Goal: Check status: Check status

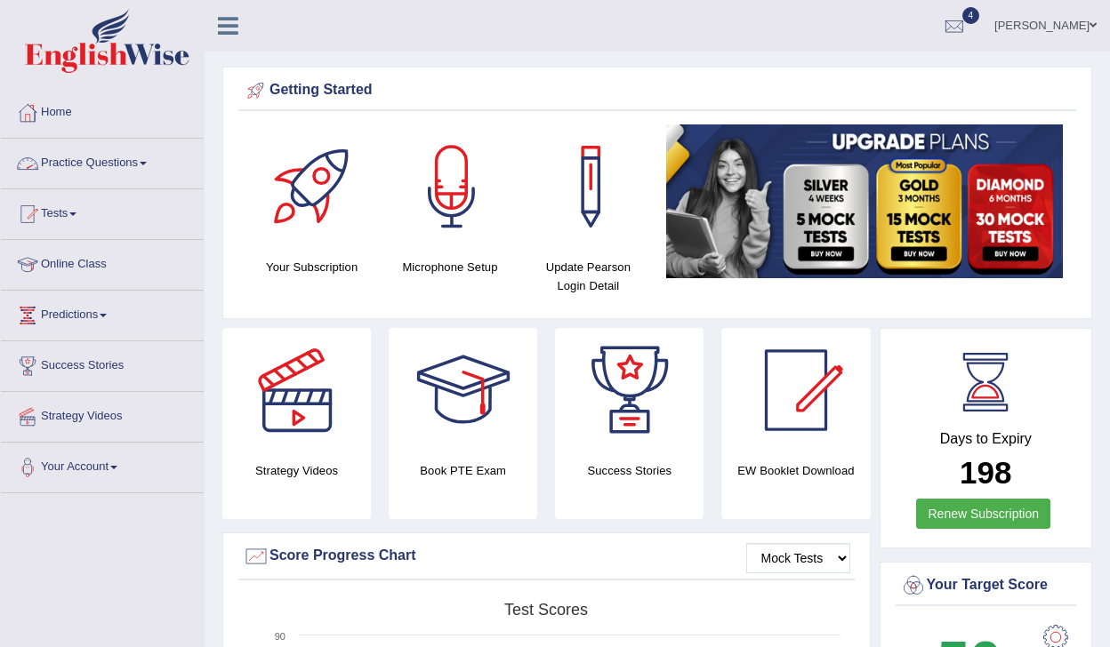
click at [95, 165] on link "Practice Questions" at bounding box center [102, 161] width 203 height 44
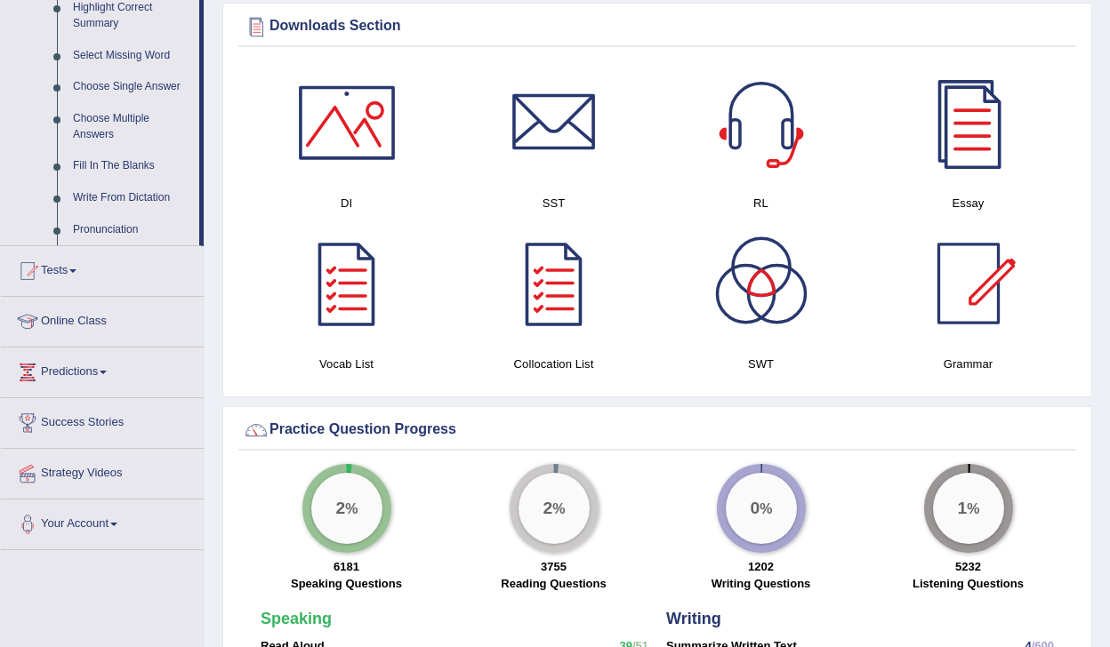
scroll to position [976, 0]
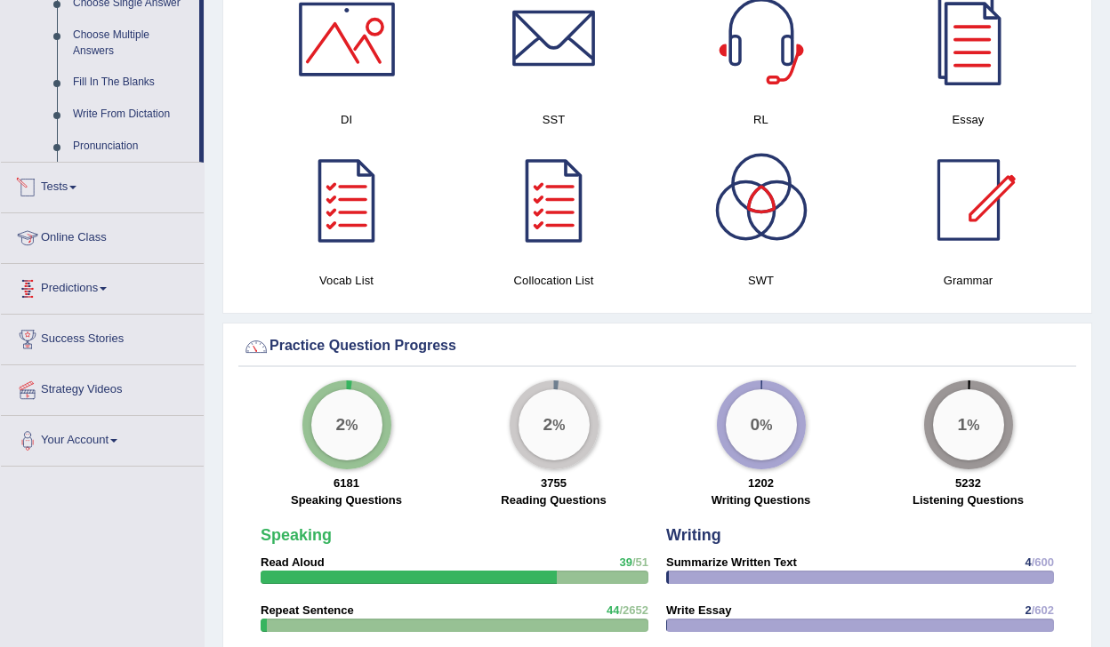
click at [63, 207] on link "Tests" at bounding box center [102, 185] width 203 height 44
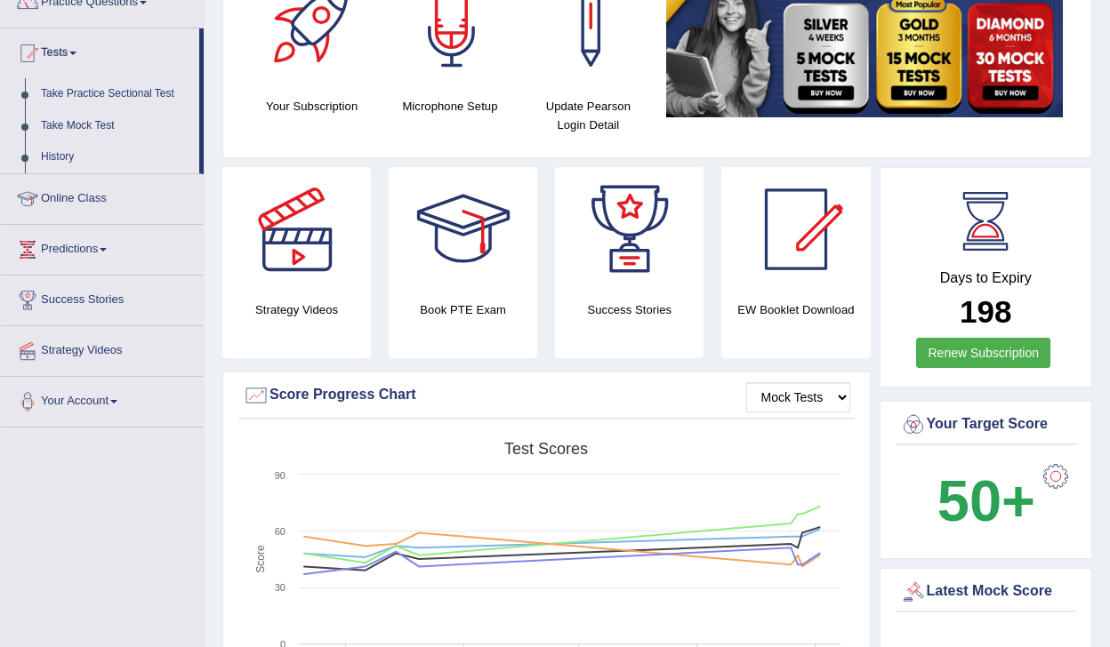
scroll to position [0, 0]
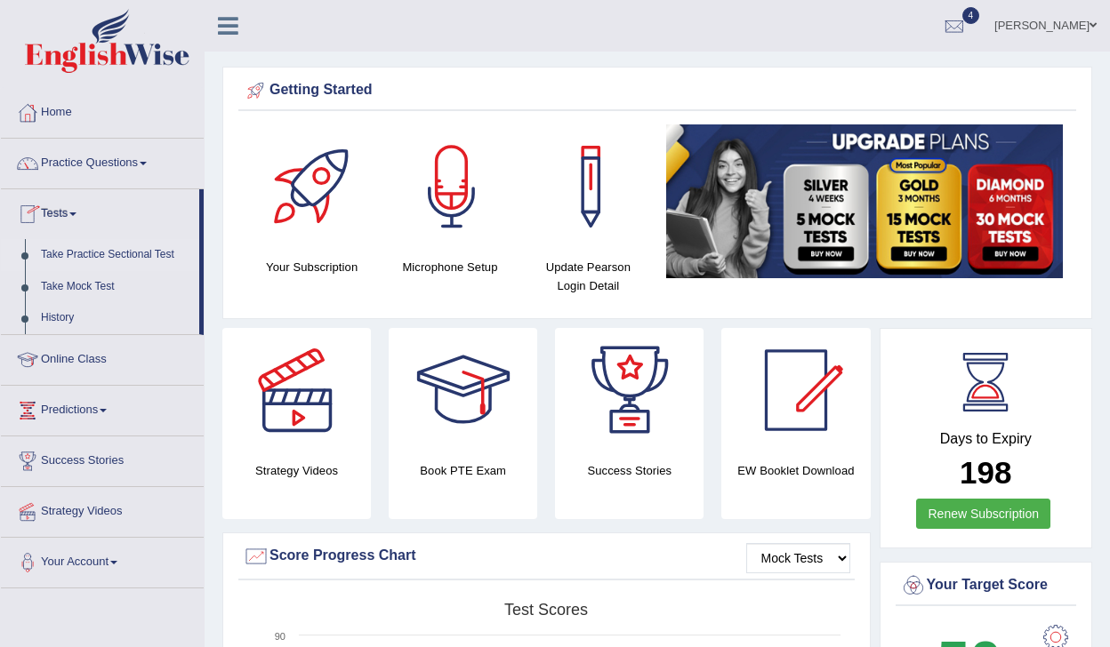
click at [85, 255] on link "Take Practice Sectional Test" at bounding box center [116, 255] width 166 height 32
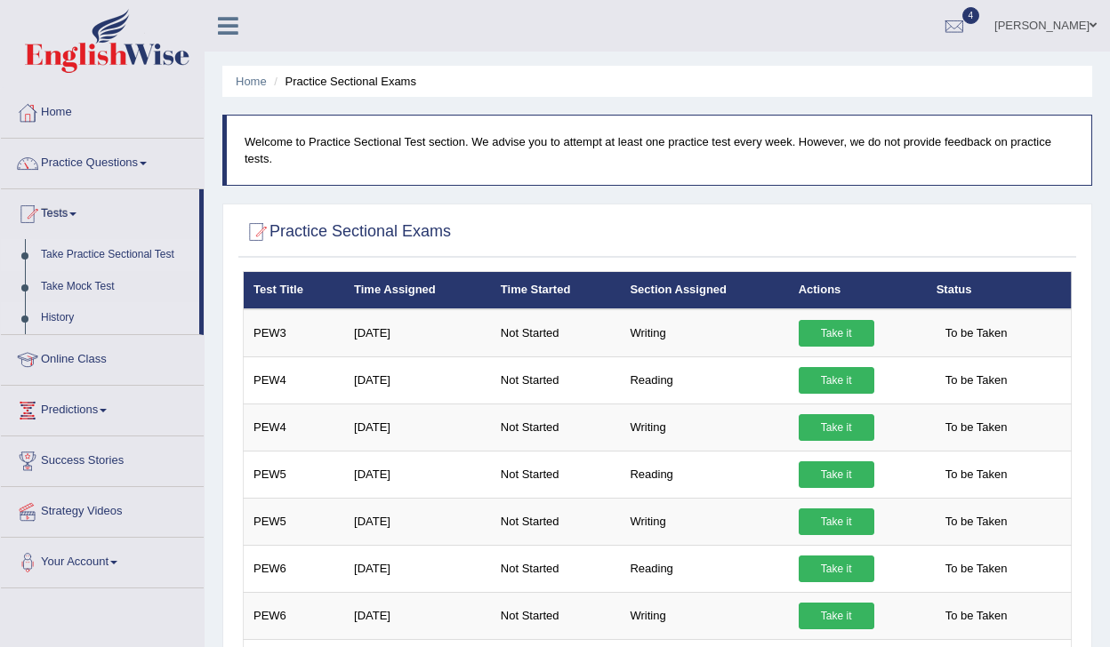
click at [49, 322] on link "History" at bounding box center [116, 318] width 166 height 32
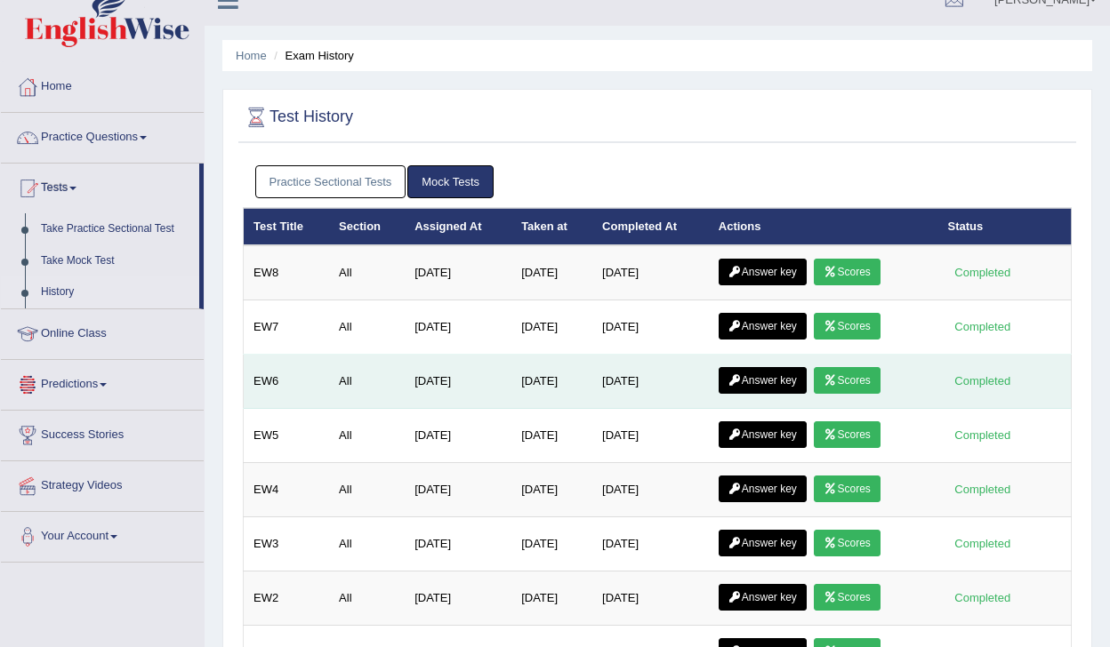
scroll to position [35, 0]
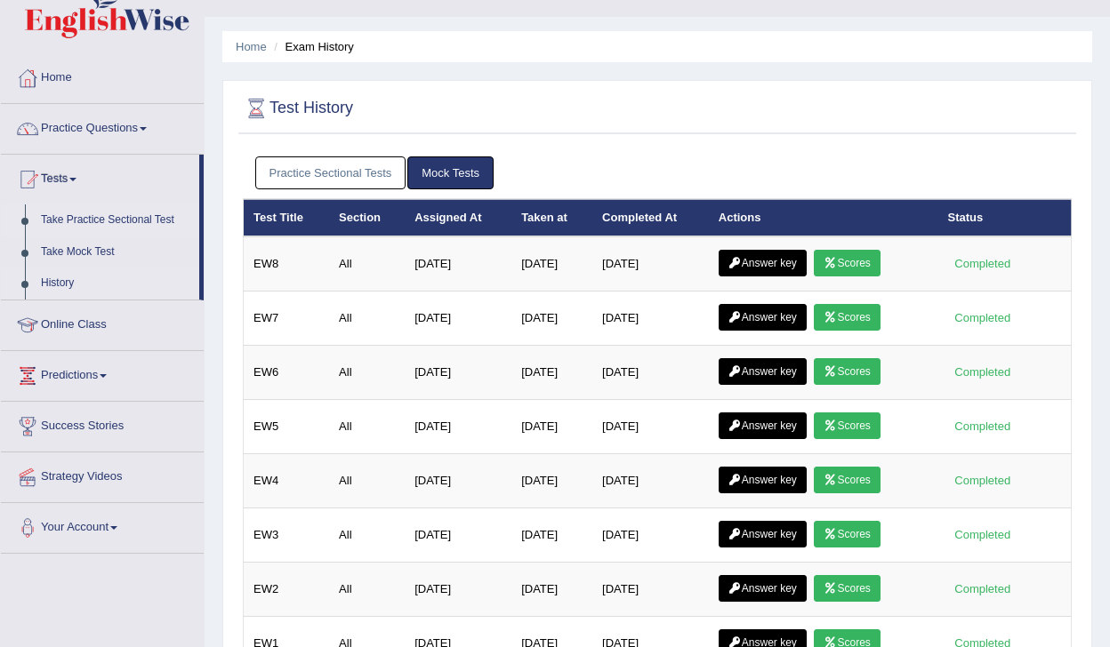
click at [77, 225] on link "Take Practice Sectional Test" at bounding box center [116, 221] width 166 height 32
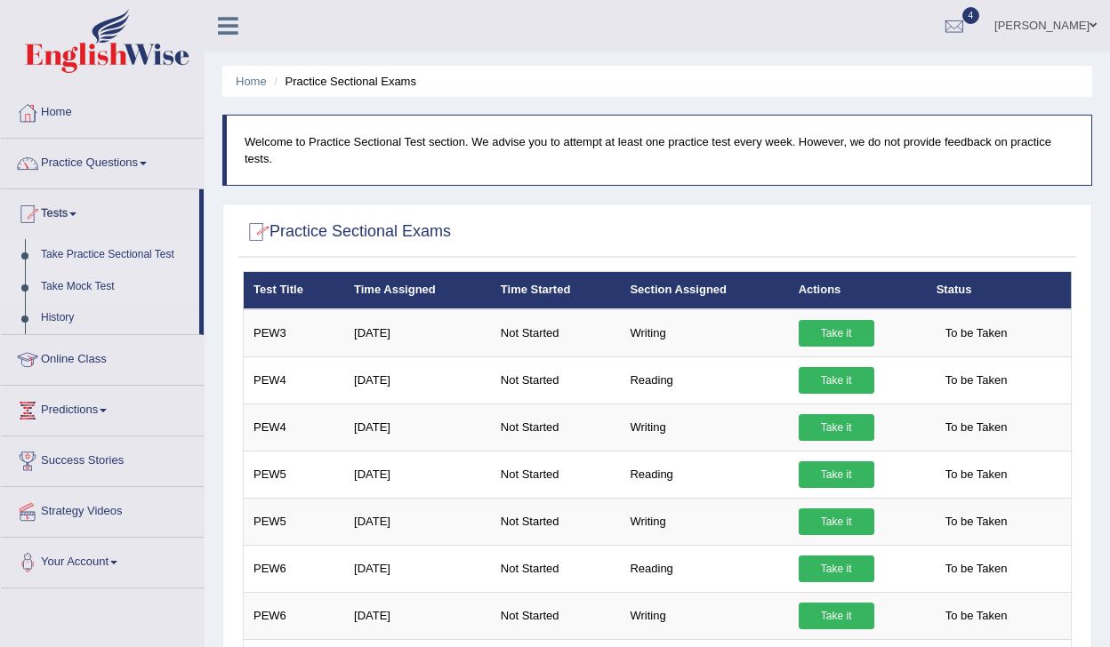
click at [108, 280] on link "Take Mock Test" at bounding box center [116, 287] width 166 height 32
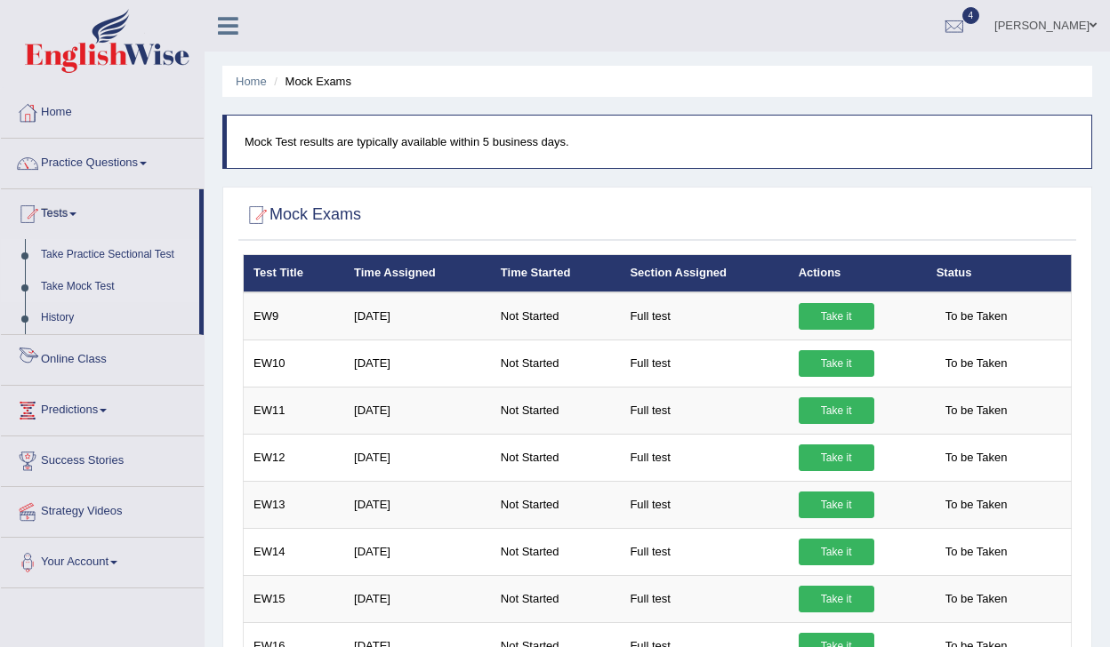
click at [119, 256] on link "Take Practice Sectional Test" at bounding box center [116, 255] width 166 height 32
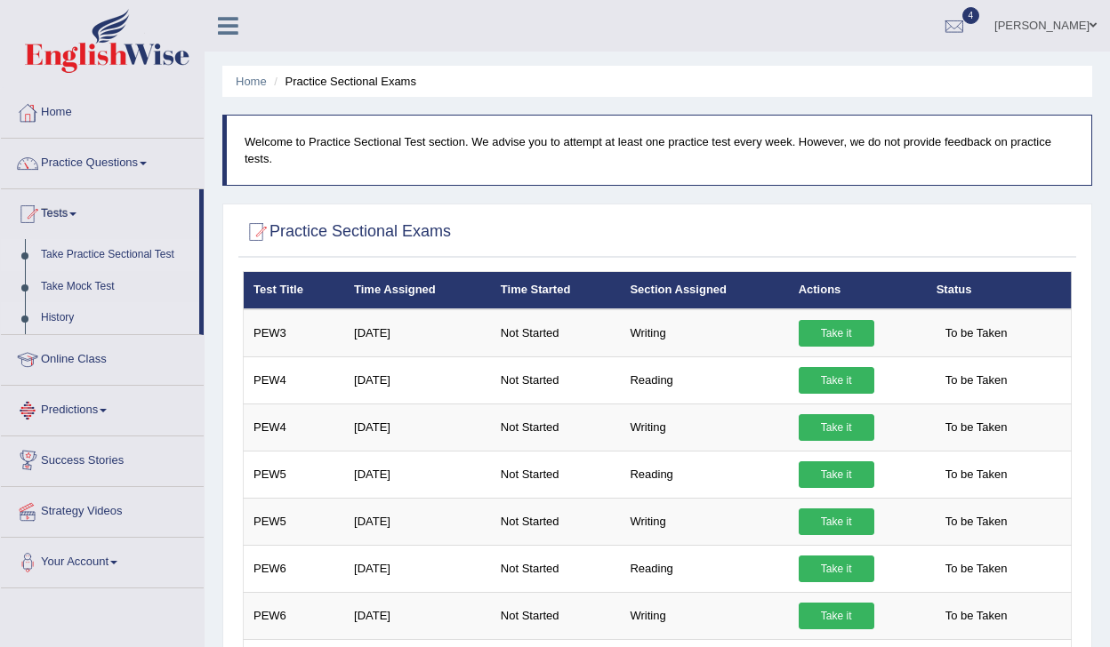
click at [69, 319] on link "History" at bounding box center [116, 318] width 166 height 32
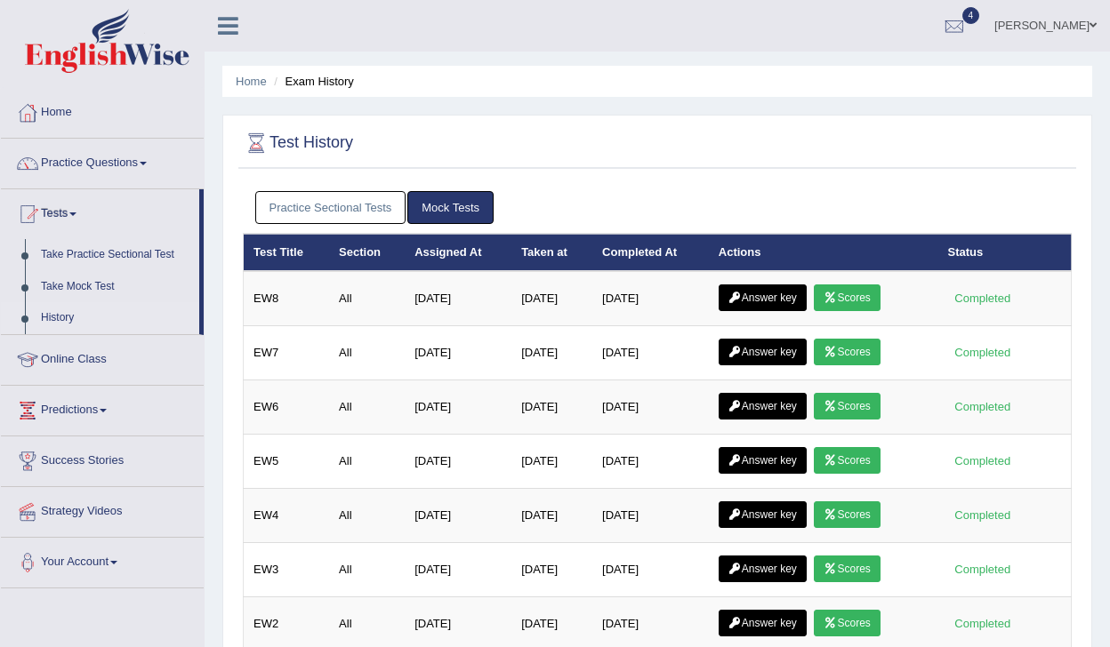
click at [310, 205] on link "Practice Sectional Tests" at bounding box center [330, 207] width 151 height 33
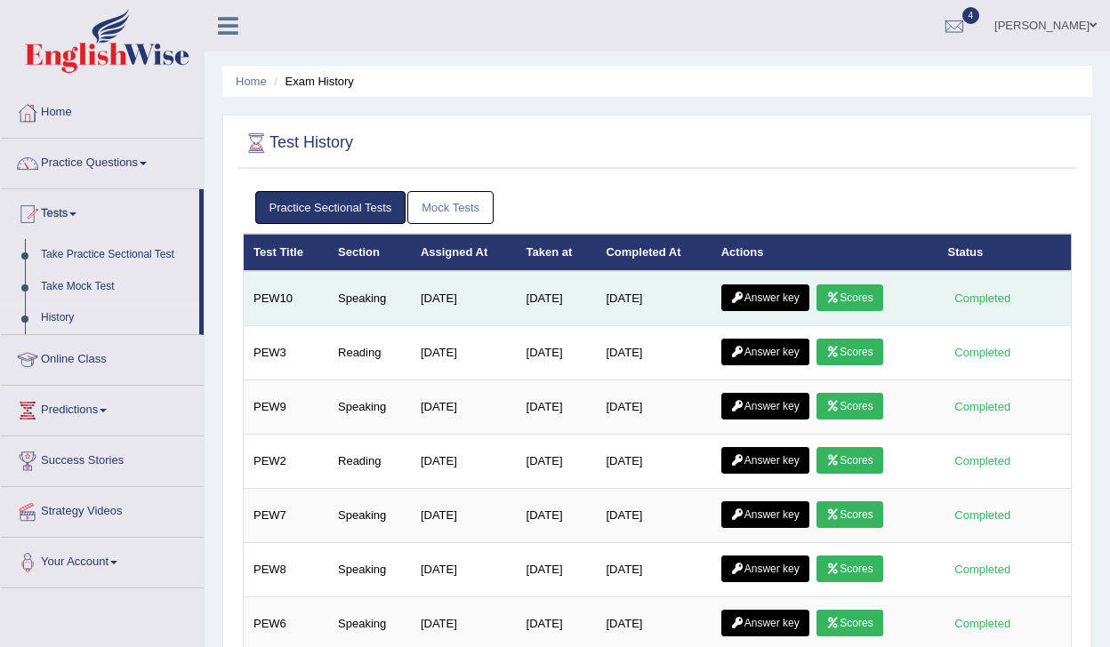
click at [847, 298] on link "Scores" at bounding box center [849, 298] width 66 height 27
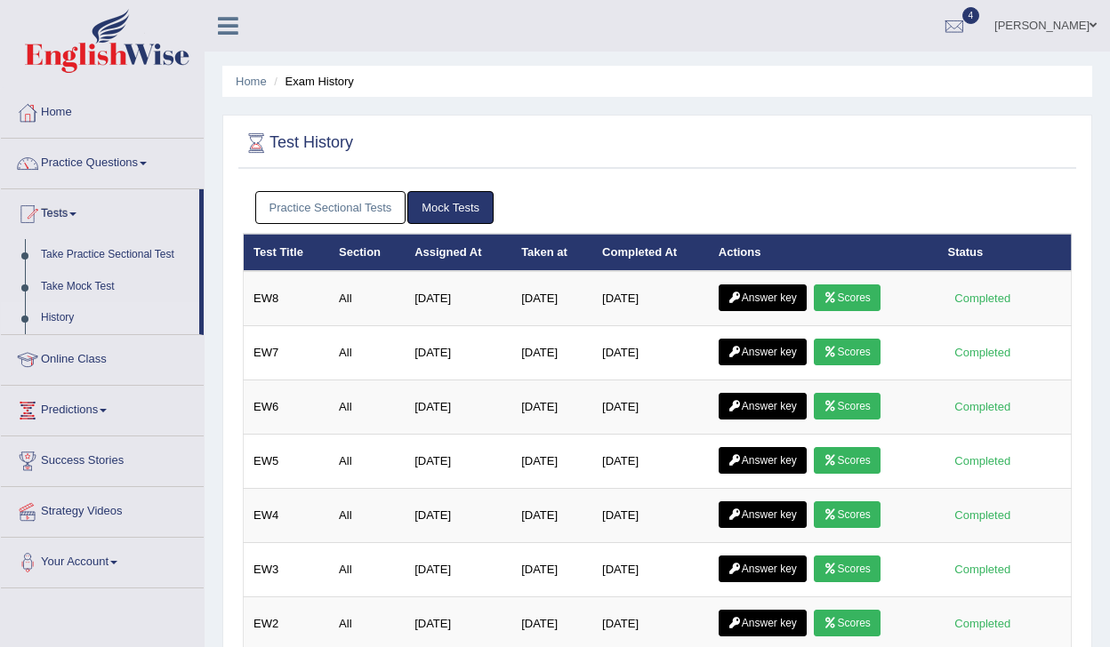
click at [366, 214] on link "Practice Sectional Tests" at bounding box center [330, 207] width 151 height 33
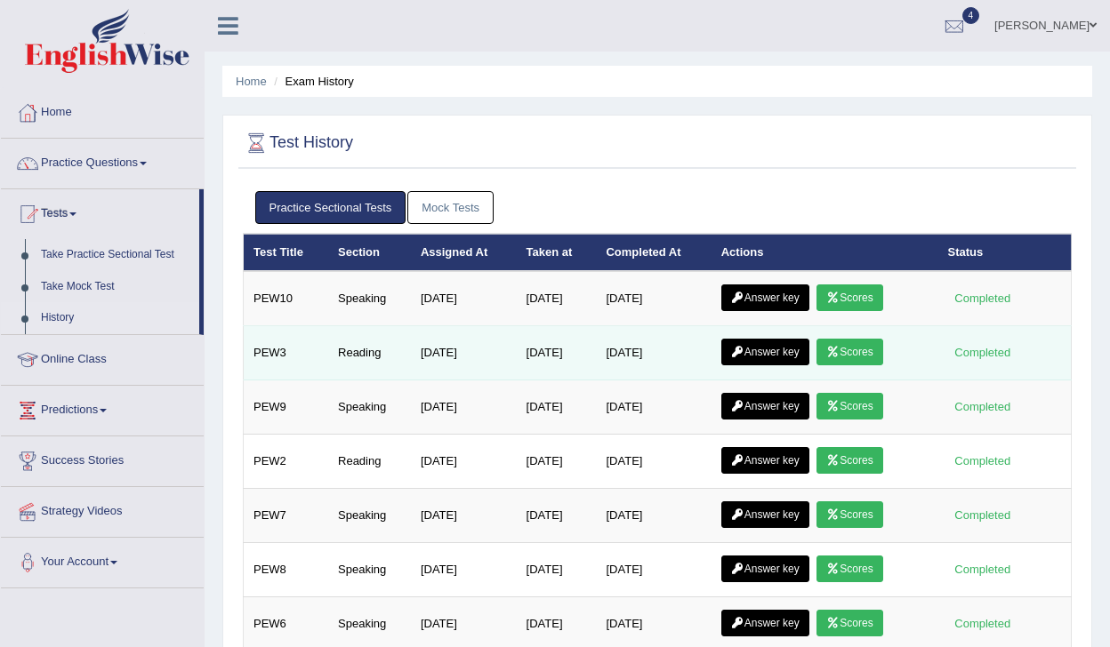
click at [861, 357] on link "Scores" at bounding box center [849, 352] width 66 height 27
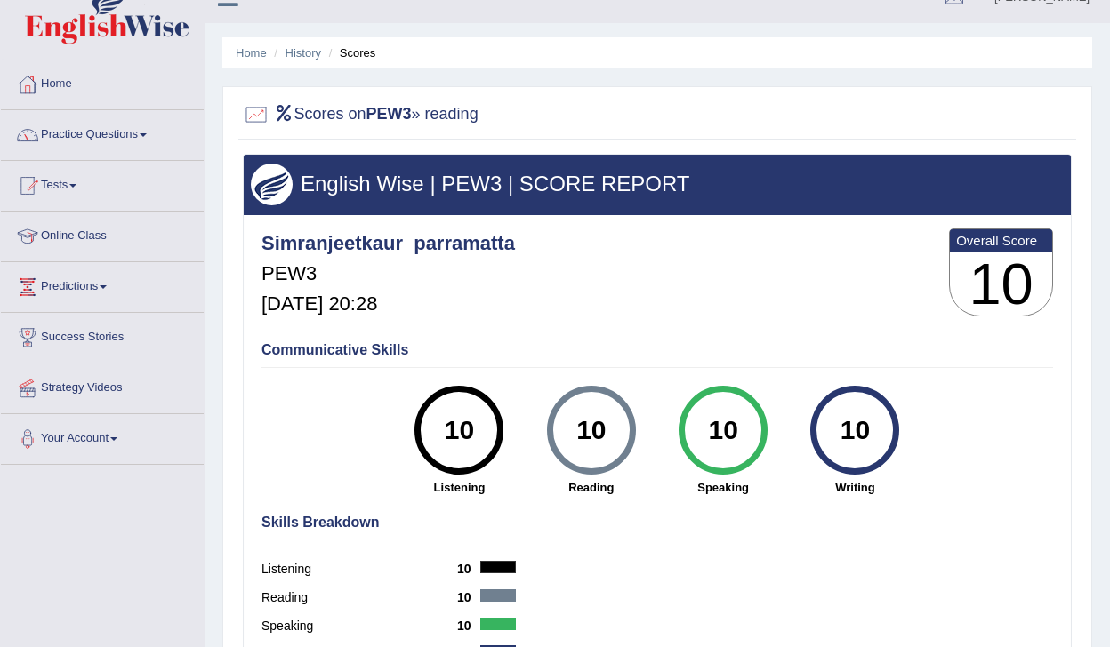
scroll to position [19, 0]
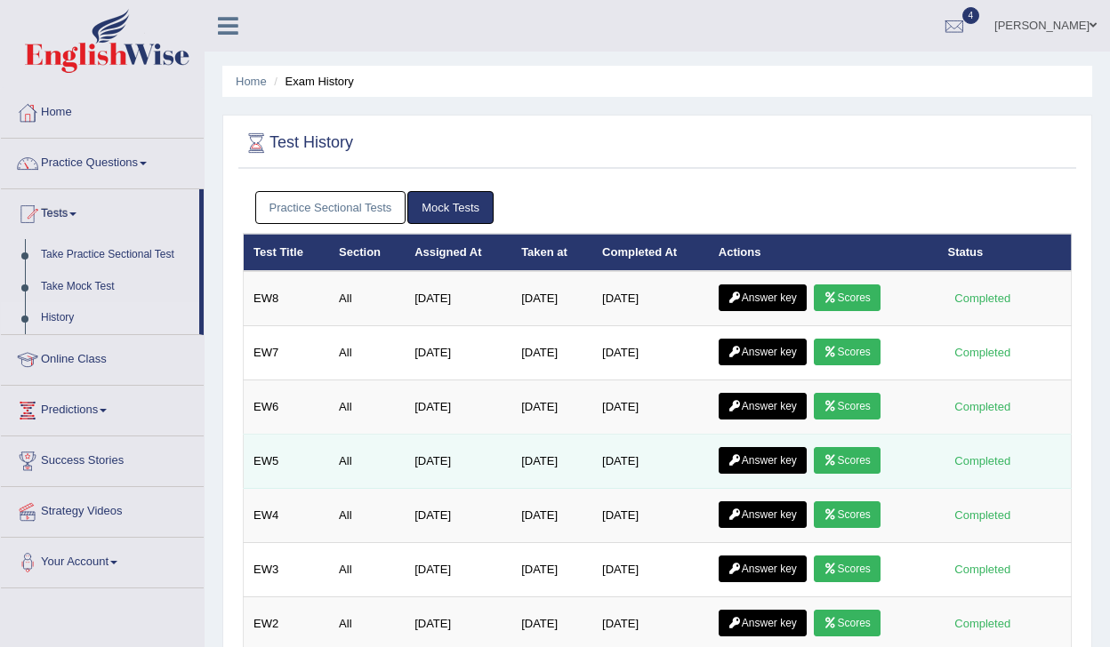
click at [862, 458] on link "Scores" at bounding box center [847, 460] width 66 height 27
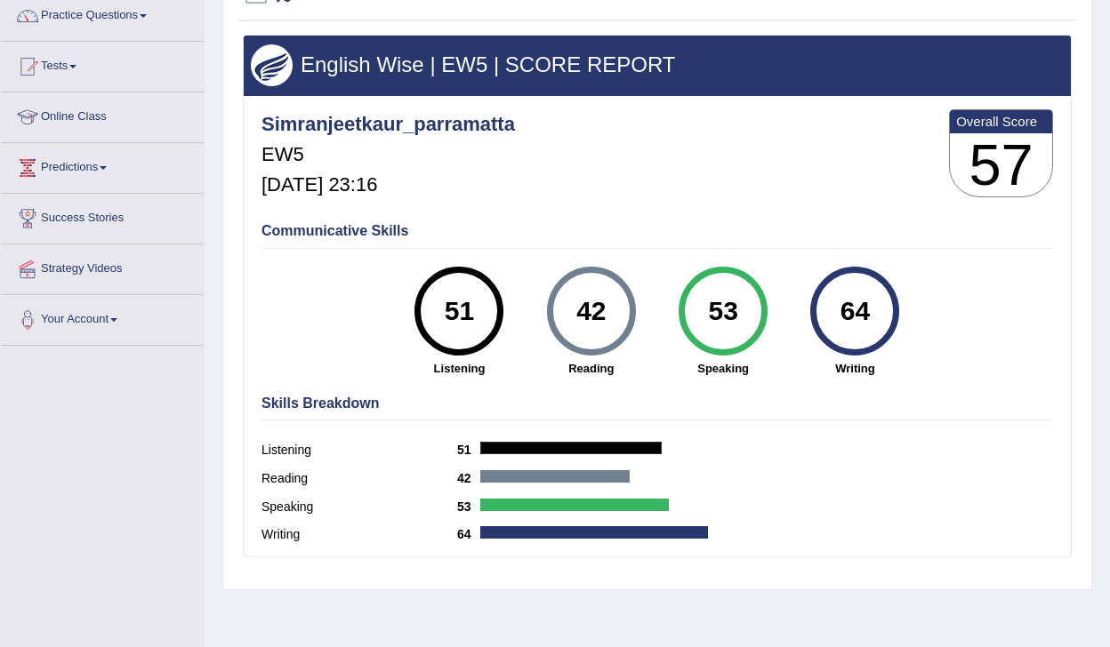
scroll to position [150, 0]
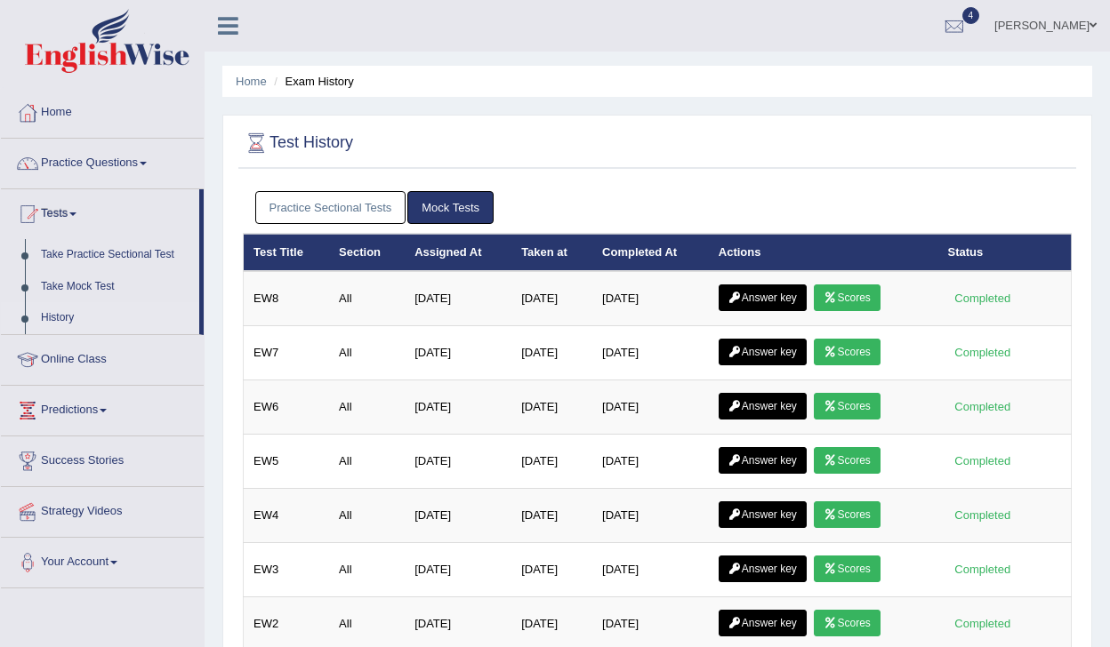
click at [357, 216] on link "Practice Sectional Tests" at bounding box center [330, 207] width 151 height 33
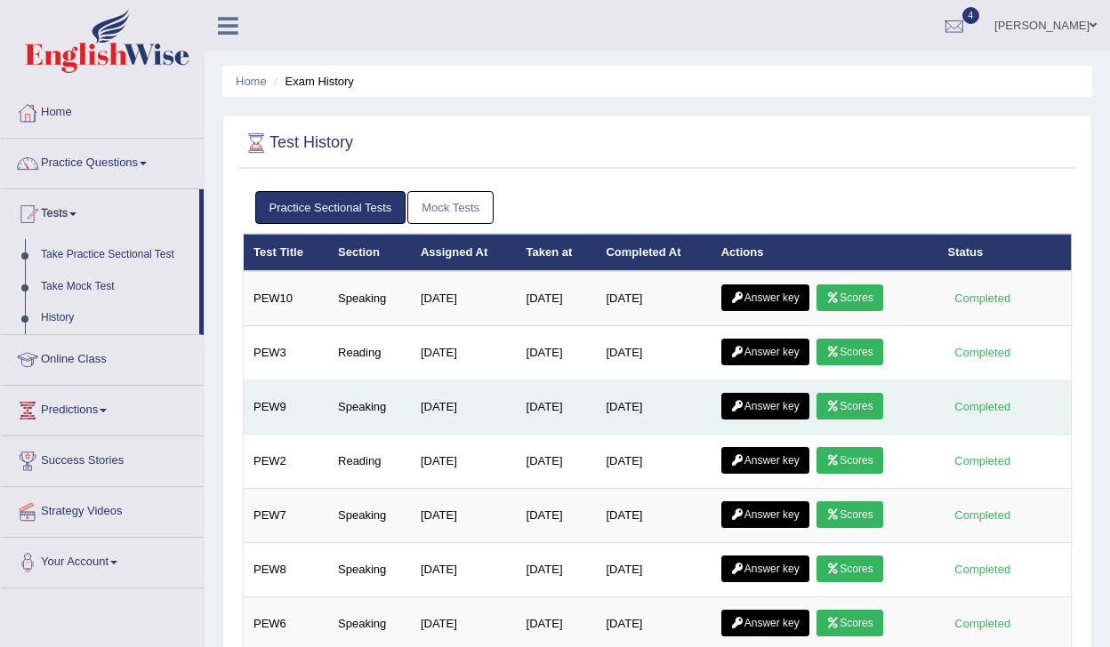
click at [862, 409] on link "Scores" at bounding box center [849, 406] width 66 height 27
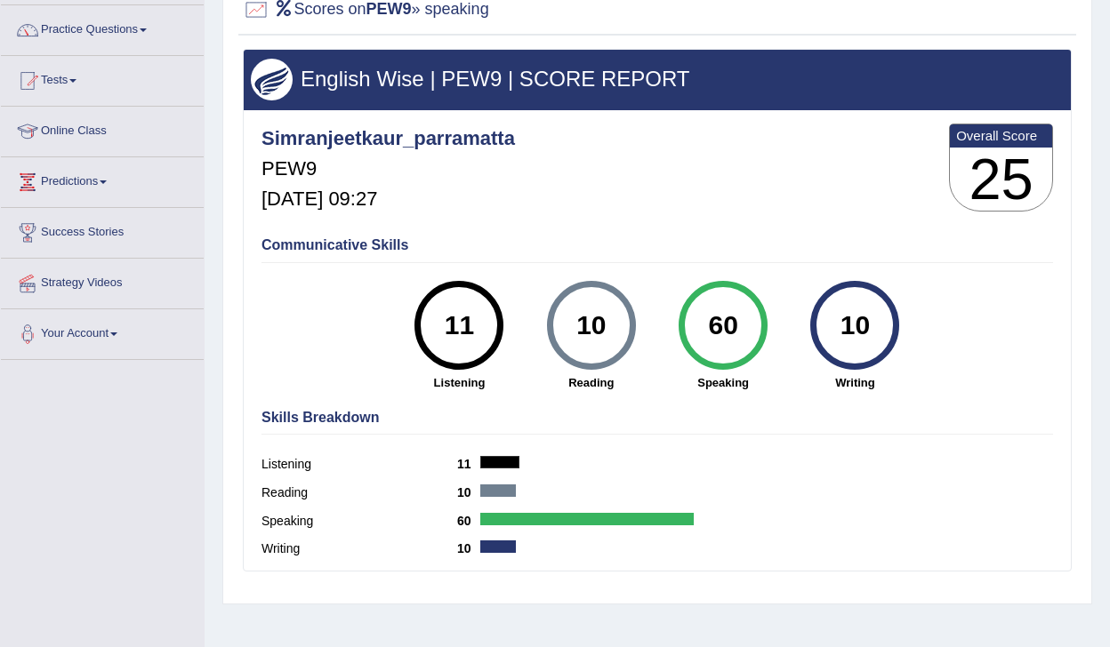
scroll to position [134, 0]
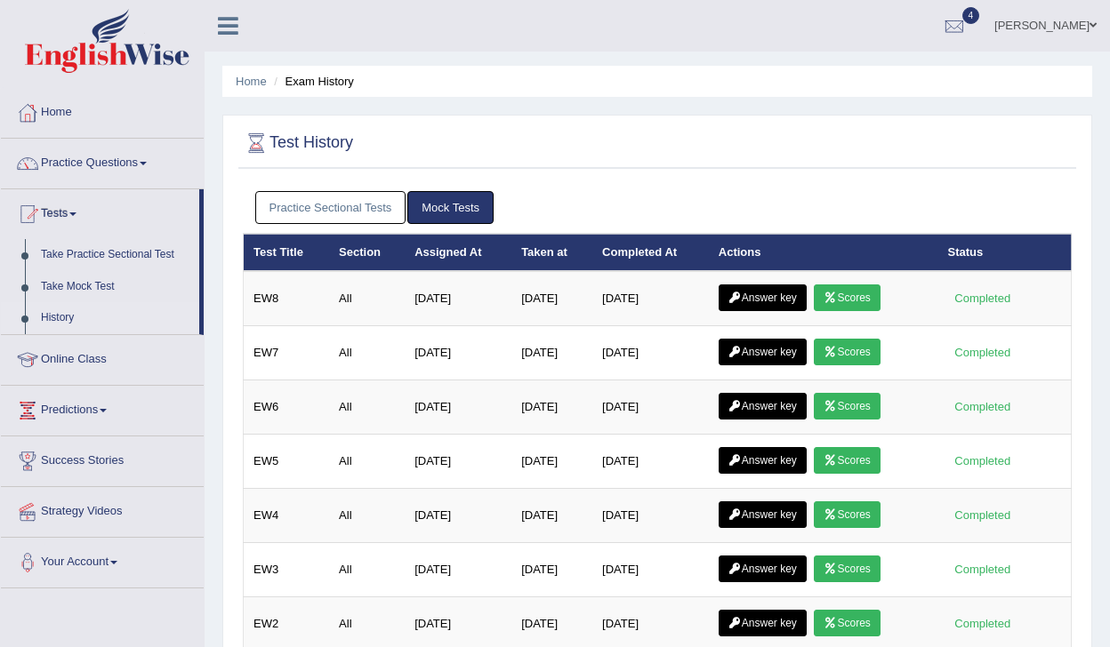
click at [334, 210] on link "Practice Sectional Tests" at bounding box center [330, 207] width 151 height 33
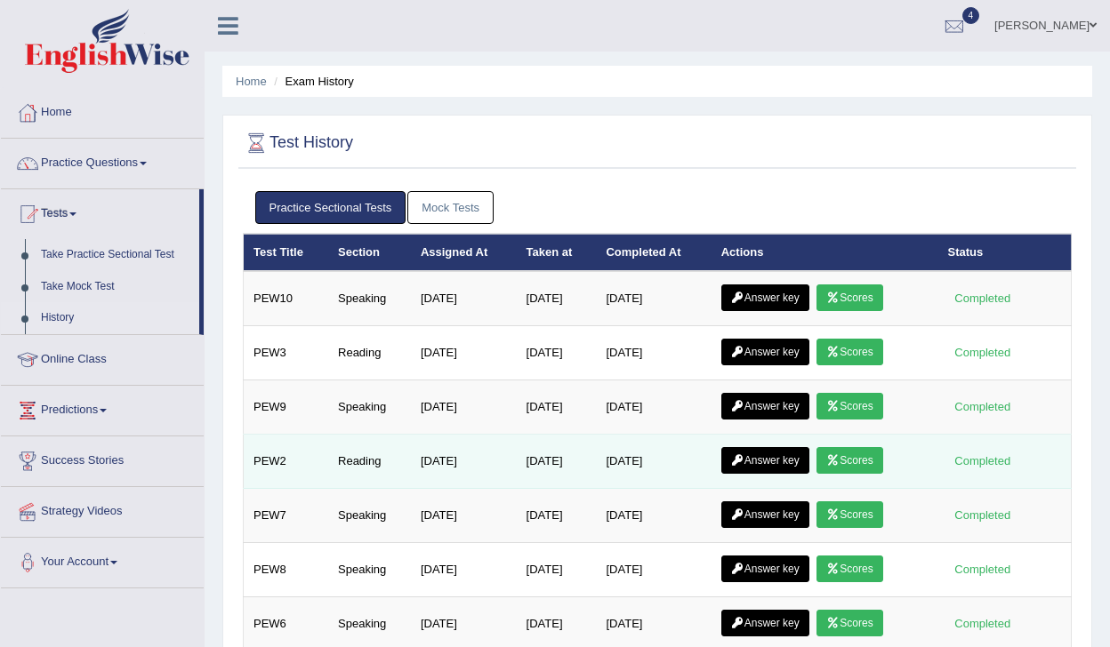
click at [882, 458] on link "Scores" at bounding box center [849, 460] width 66 height 27
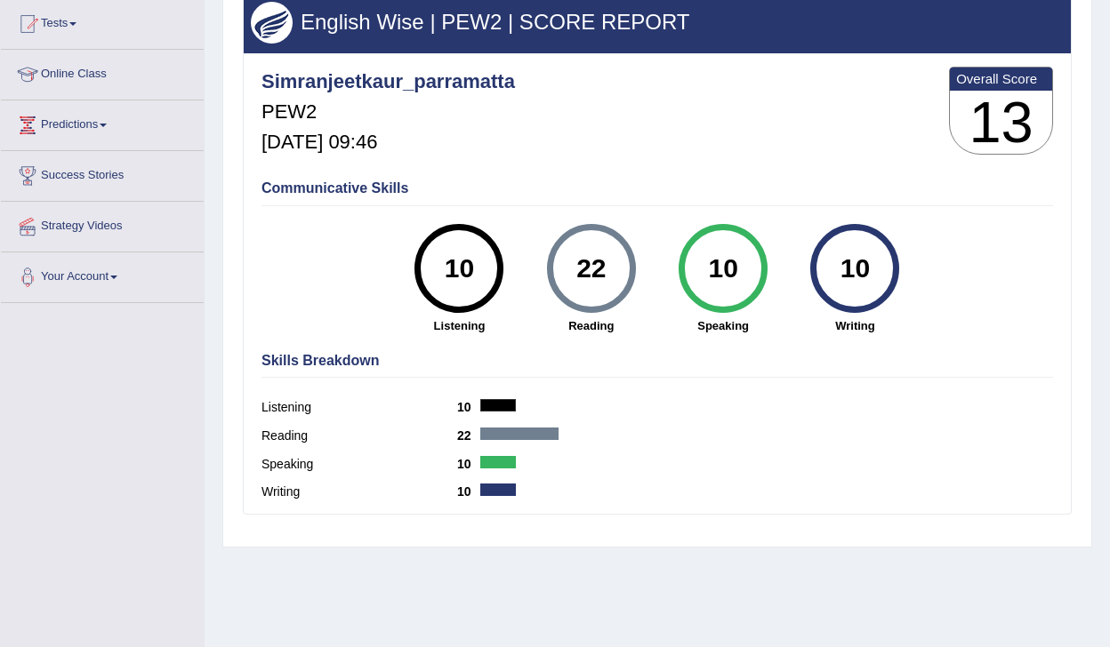
scroll to position [191, 0]
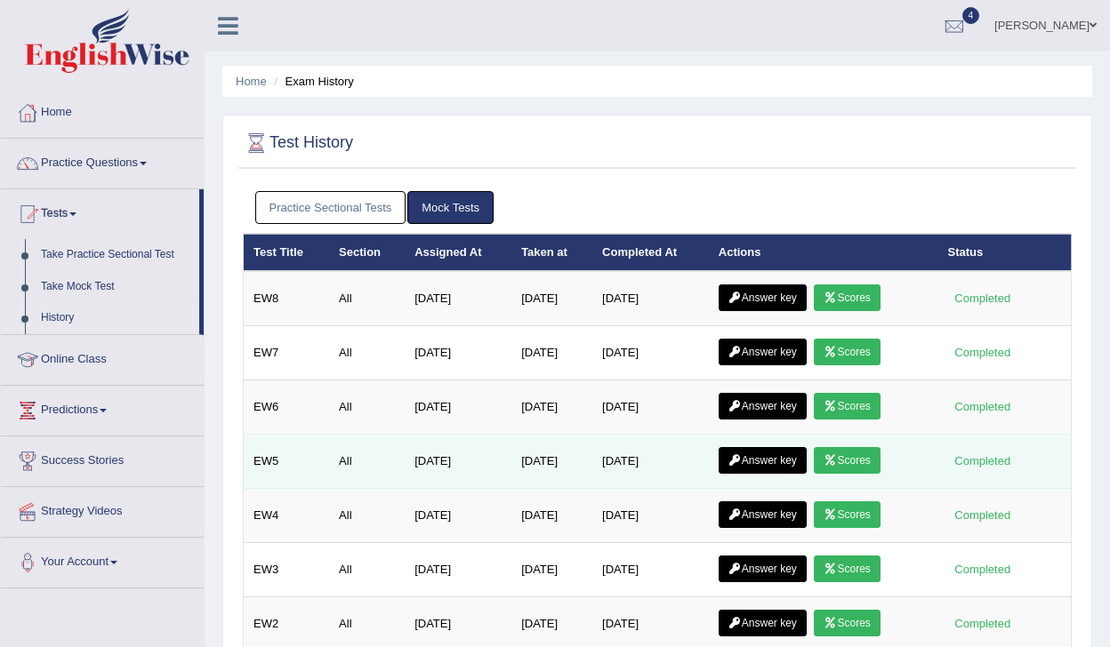
click at [865, 461] on link "Scores" at bounding box center [847, 460] width 66 height 27
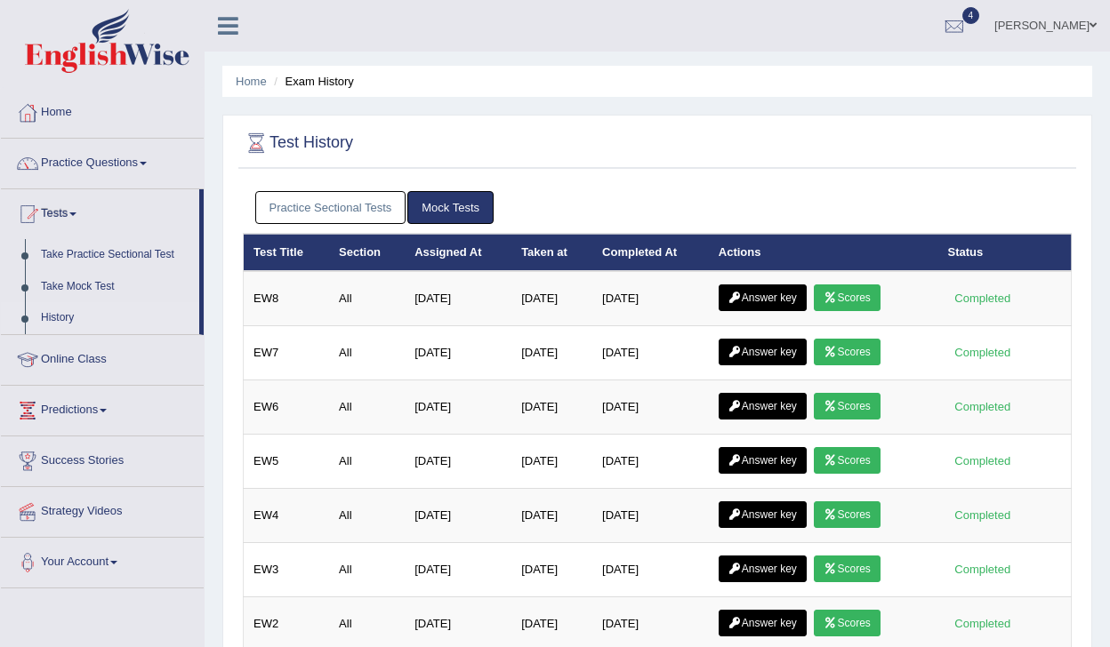
click at [347, 204] on link "Practice Sectional Tests" at bounding box center [330, 207] width 151 height 33
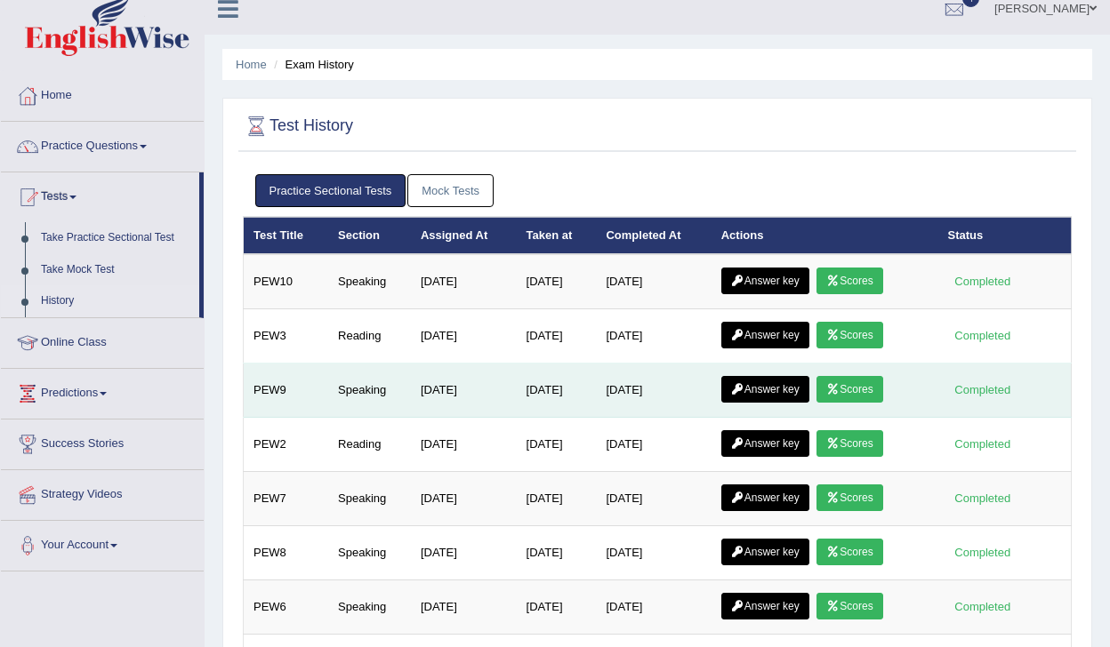
scroll to position [28, 0]
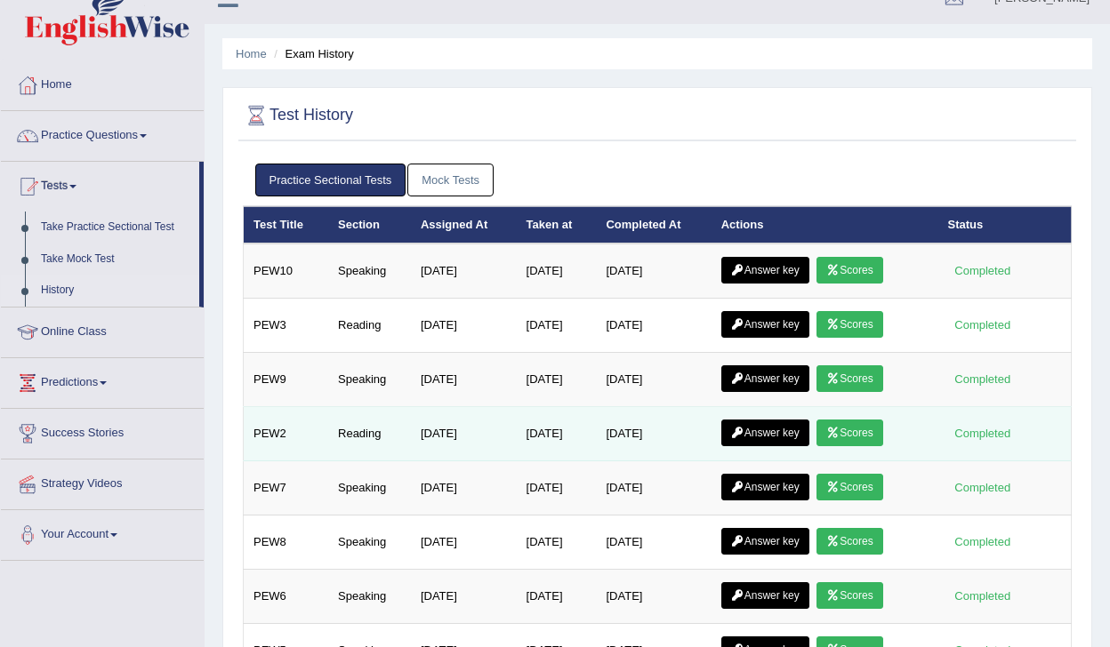
click at [864, 434] on link "Scores" at bounding box center [849, 433] width 66 height 27
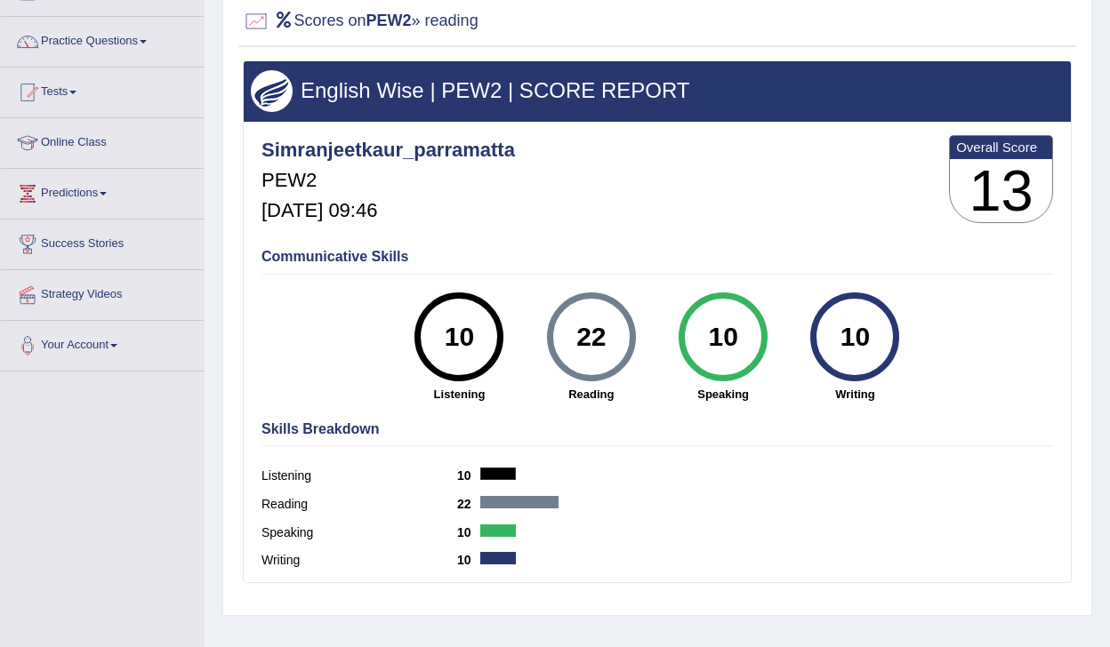
scroll to position [140, 0]
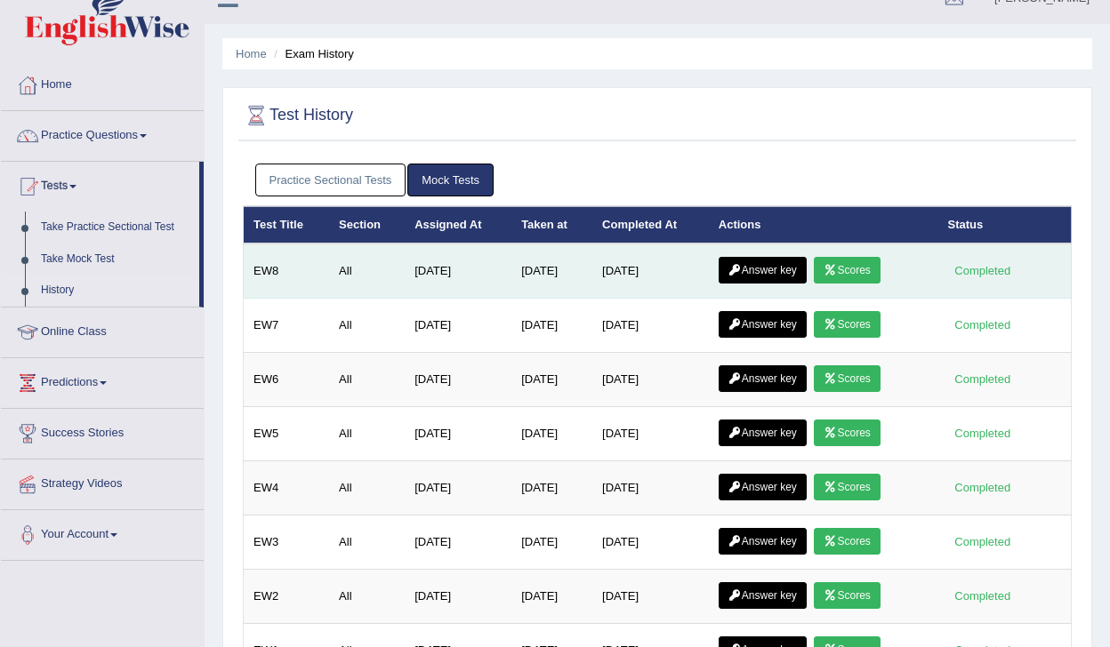
click at [855, 277] on link "Scores" at bounding box center [847, 270] width 66 height 27
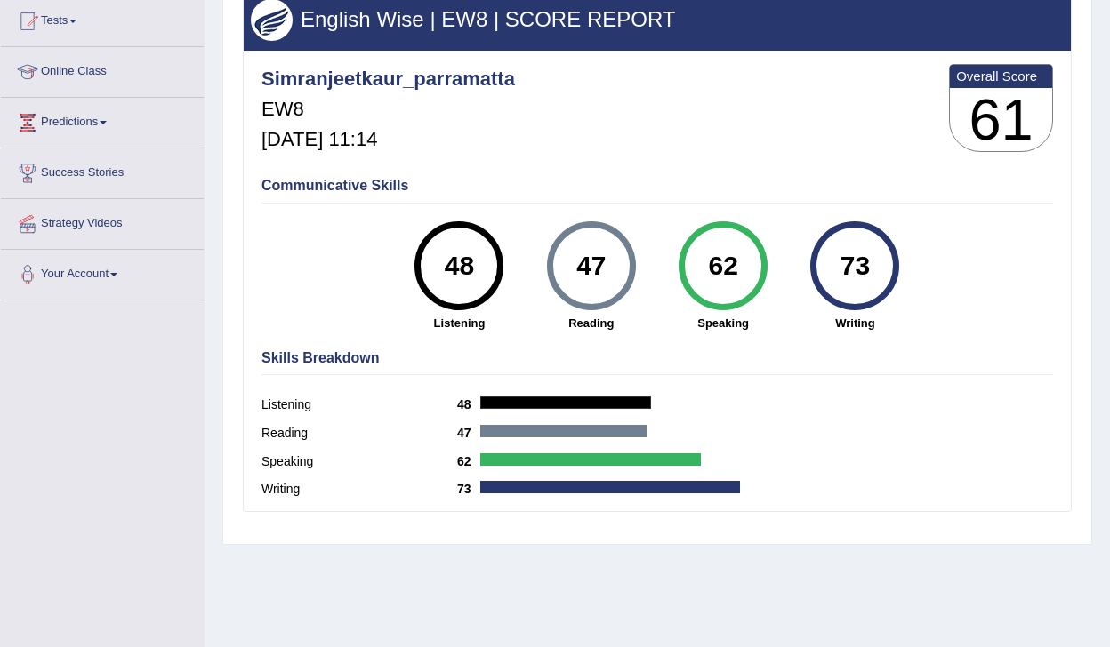
scroll to position [197, 0]
